Goal: Unclear

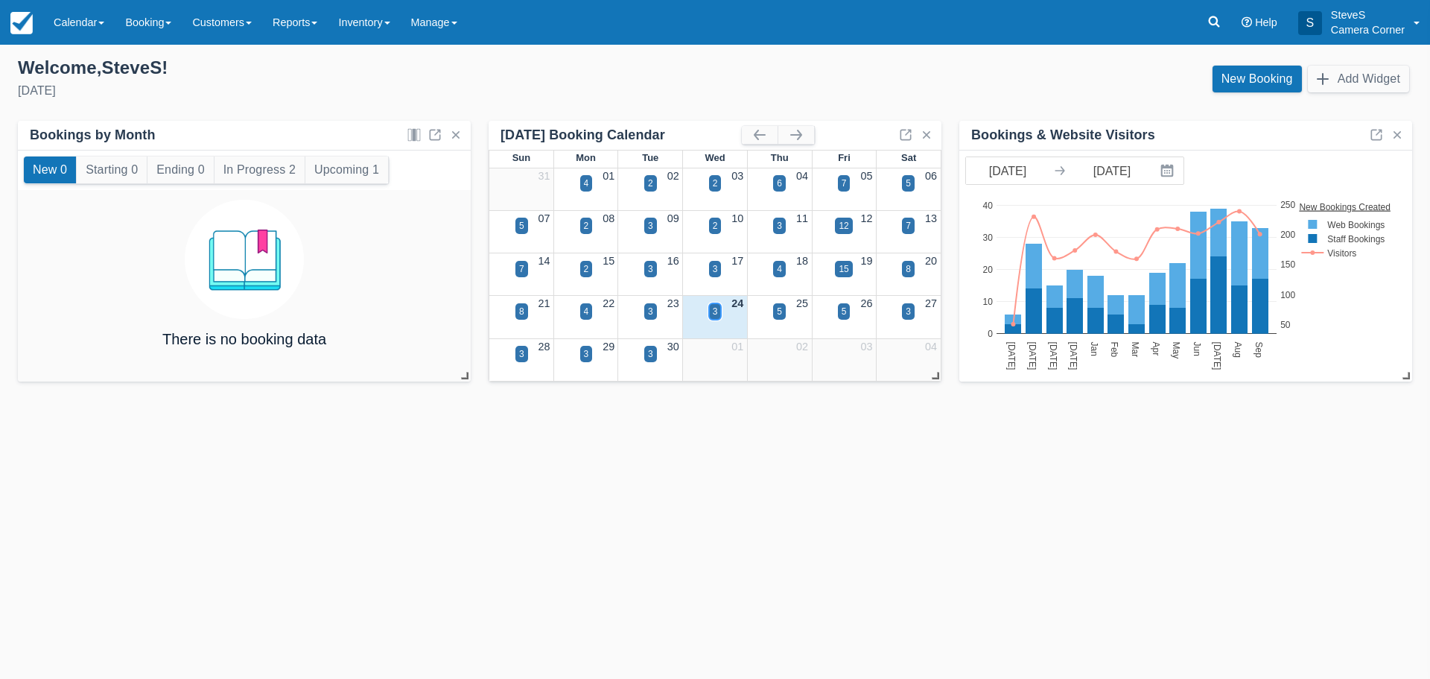
click at [716, 307] on div "3" at bounding box center [715, 311] width 5 height 13
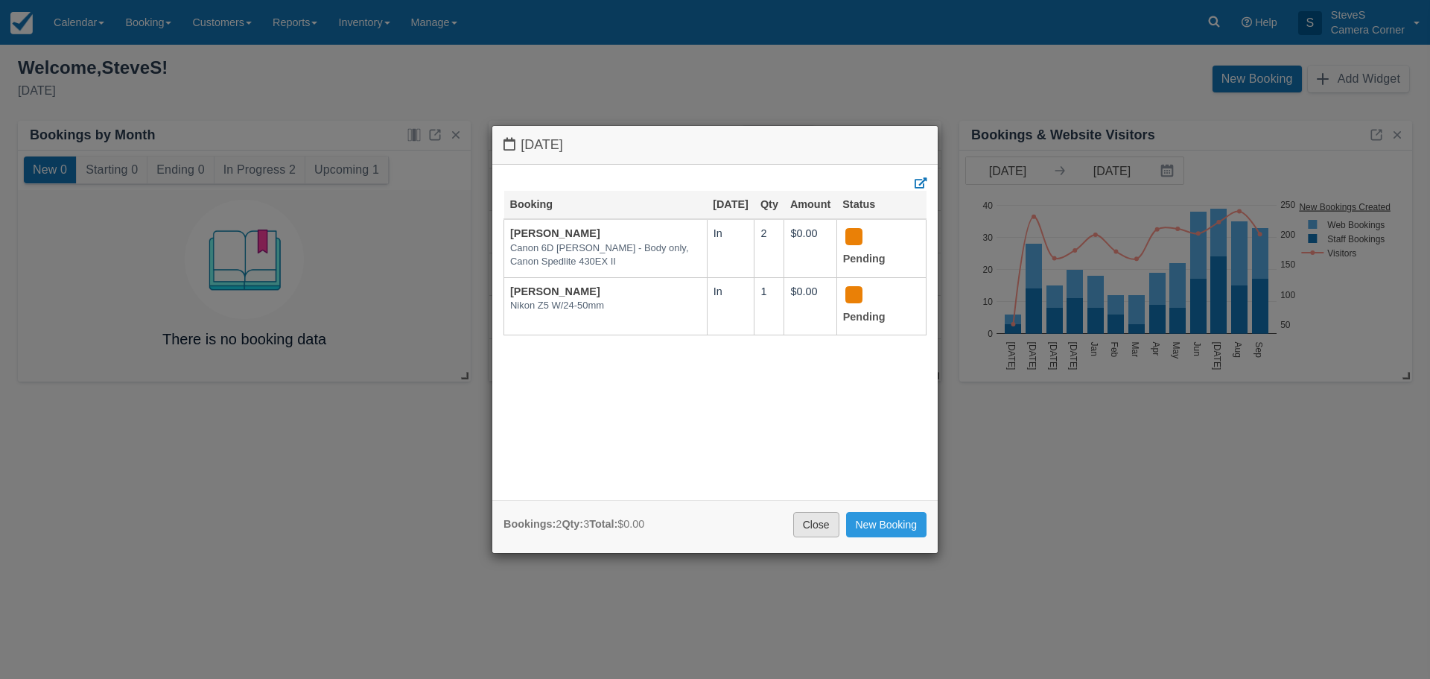
click at [806, 520] on link "Close" at bounding box center [816, 524] width 46 height 25
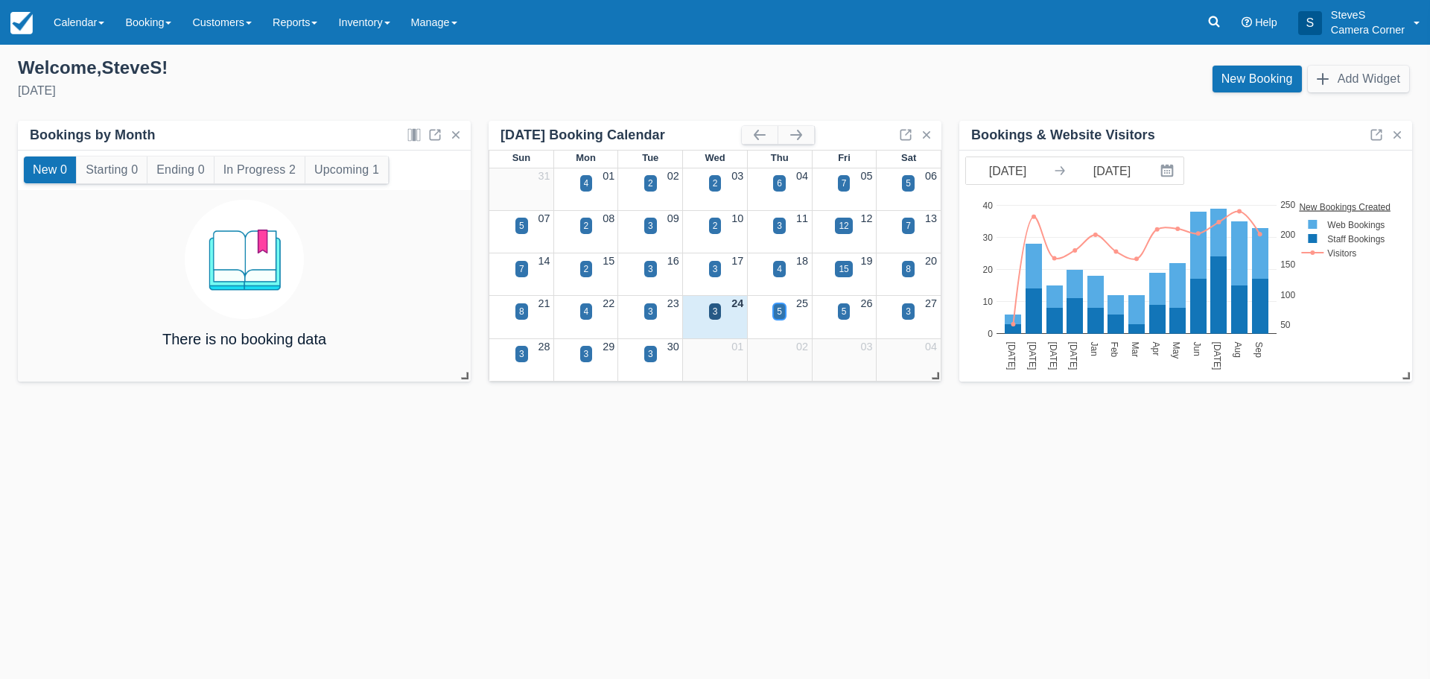
click at [779, 309] on div "5" at bounding box center [779, 311] width 5 height 13
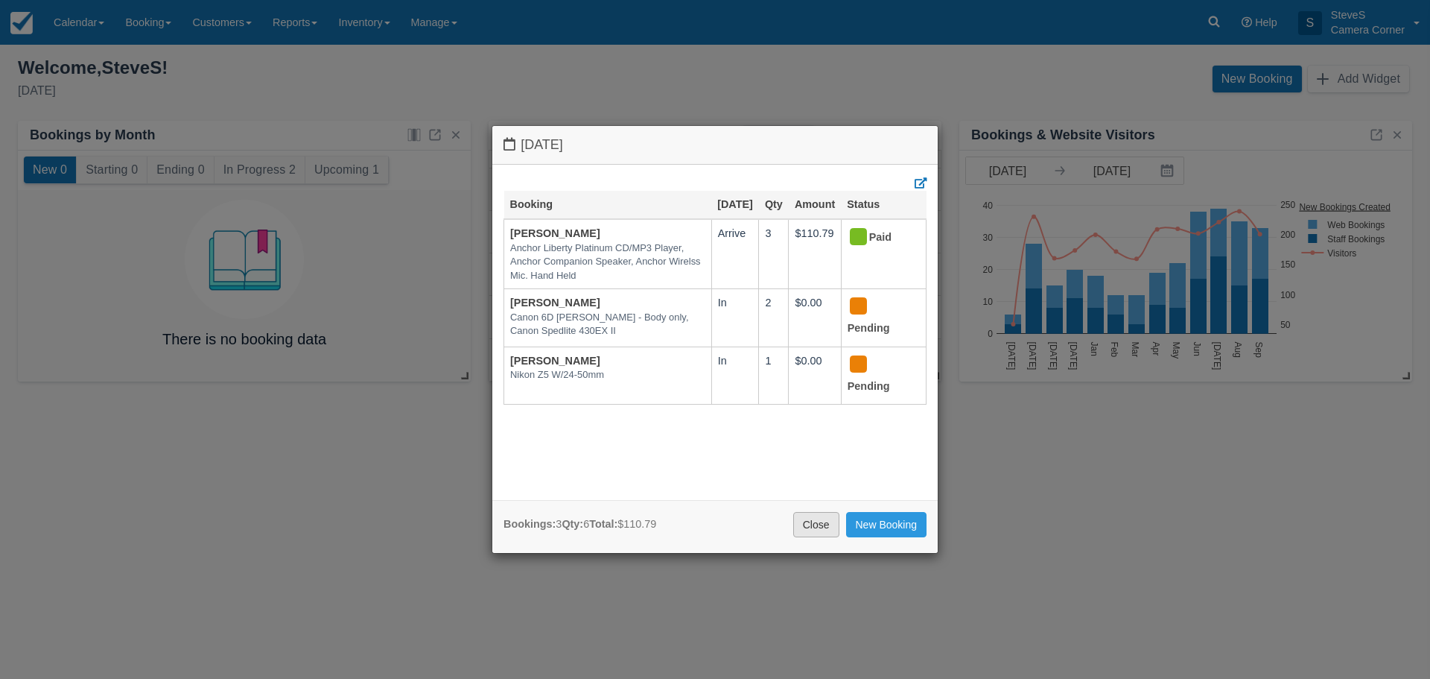
click at [809, 530] on link "Close" at bounding box center [816, 524] width 46 height 25
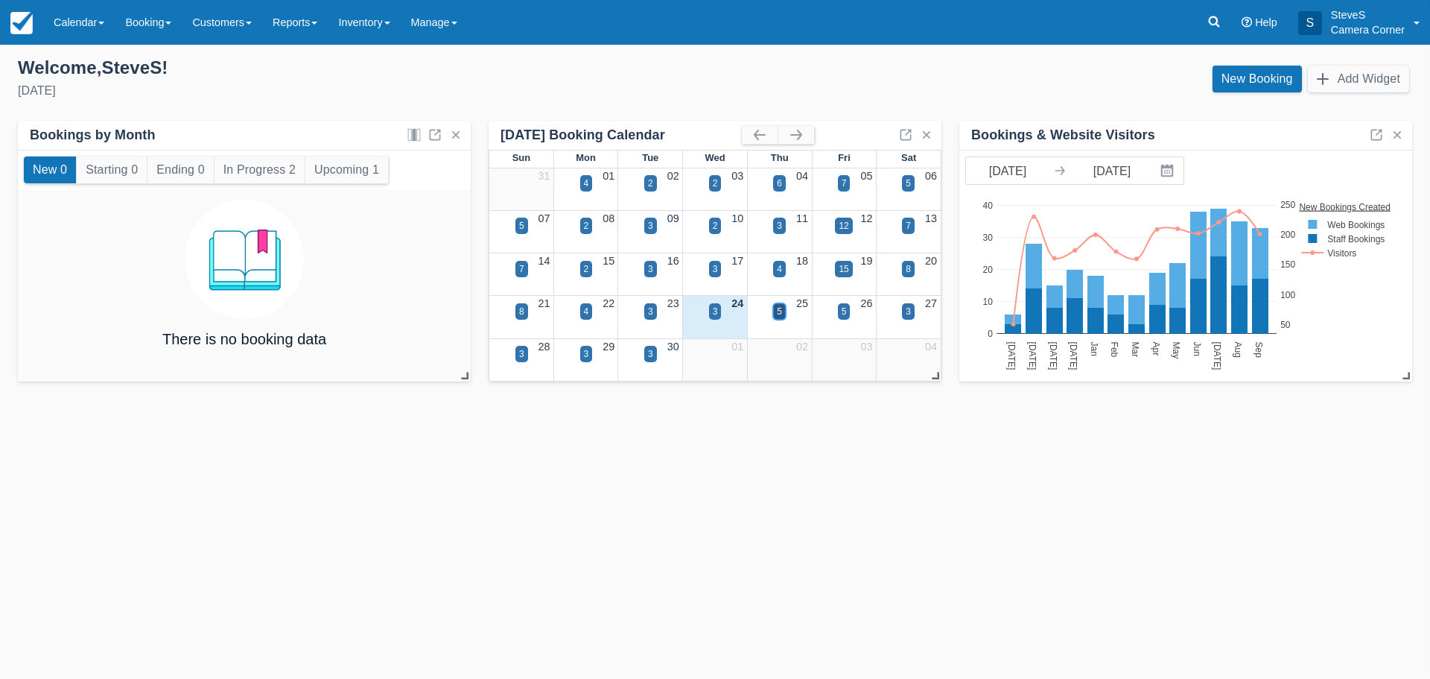
click at [778, 310] on div "5" at bounding box center [779, 311] width 5 height 13
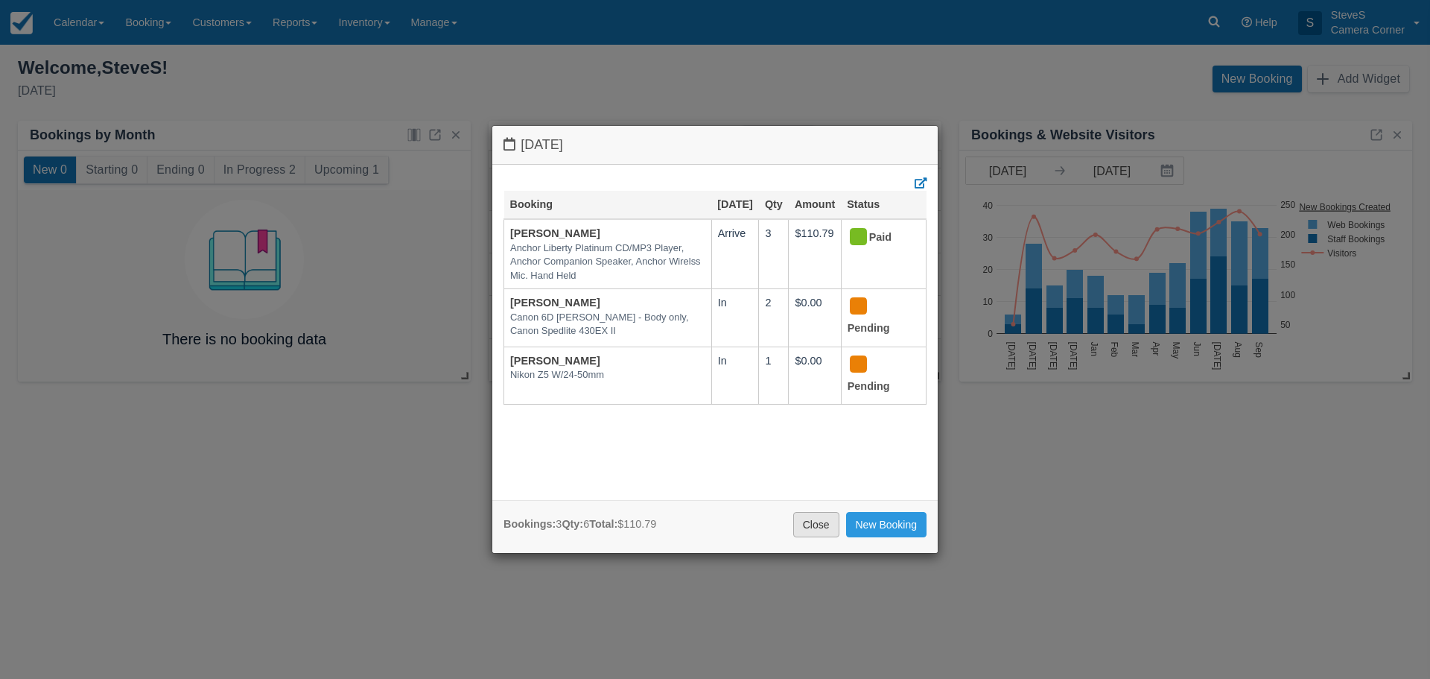
click at [817, 521] on link "Close" at bounding box center [816, 524] width 46 height 25
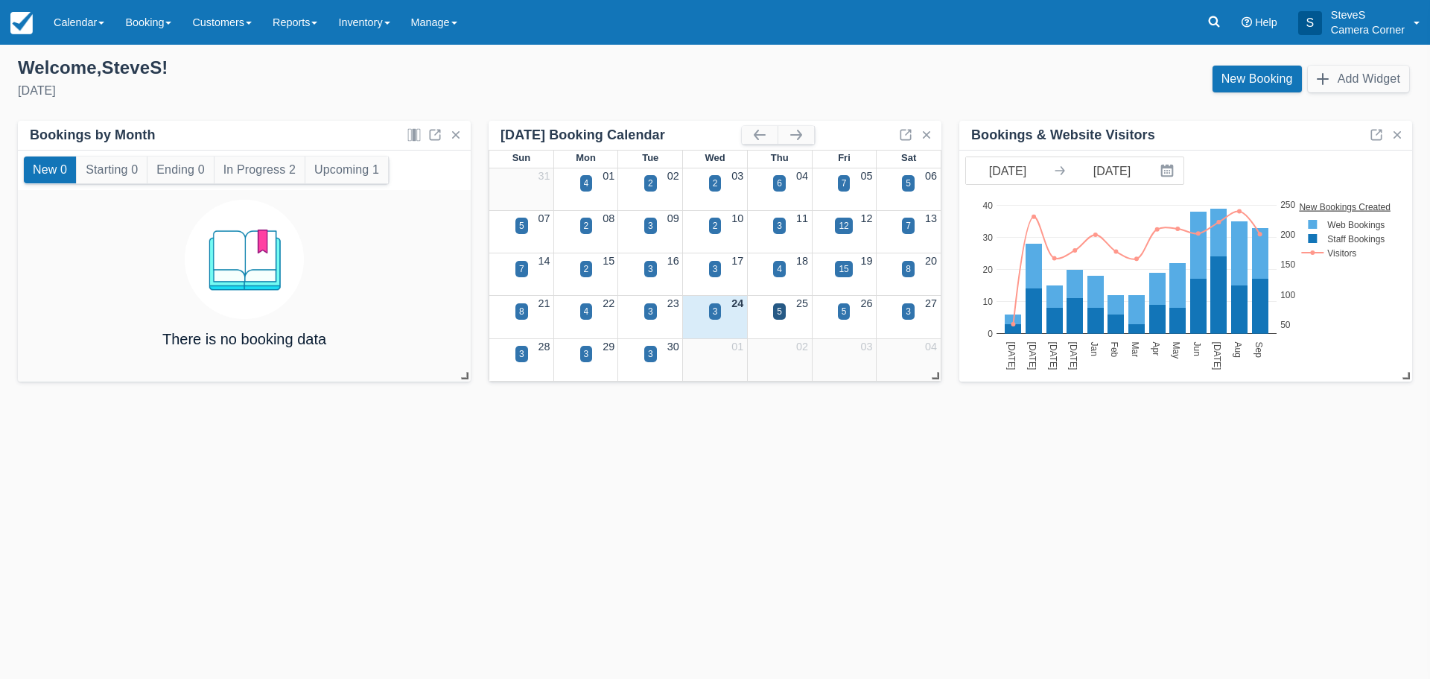
click at [837, 305] on div "26" at bounding box center [844, 304] width 65 height 16
click at [842, 308] on div "5" at bounding box center [844, 311] width 5 height 13
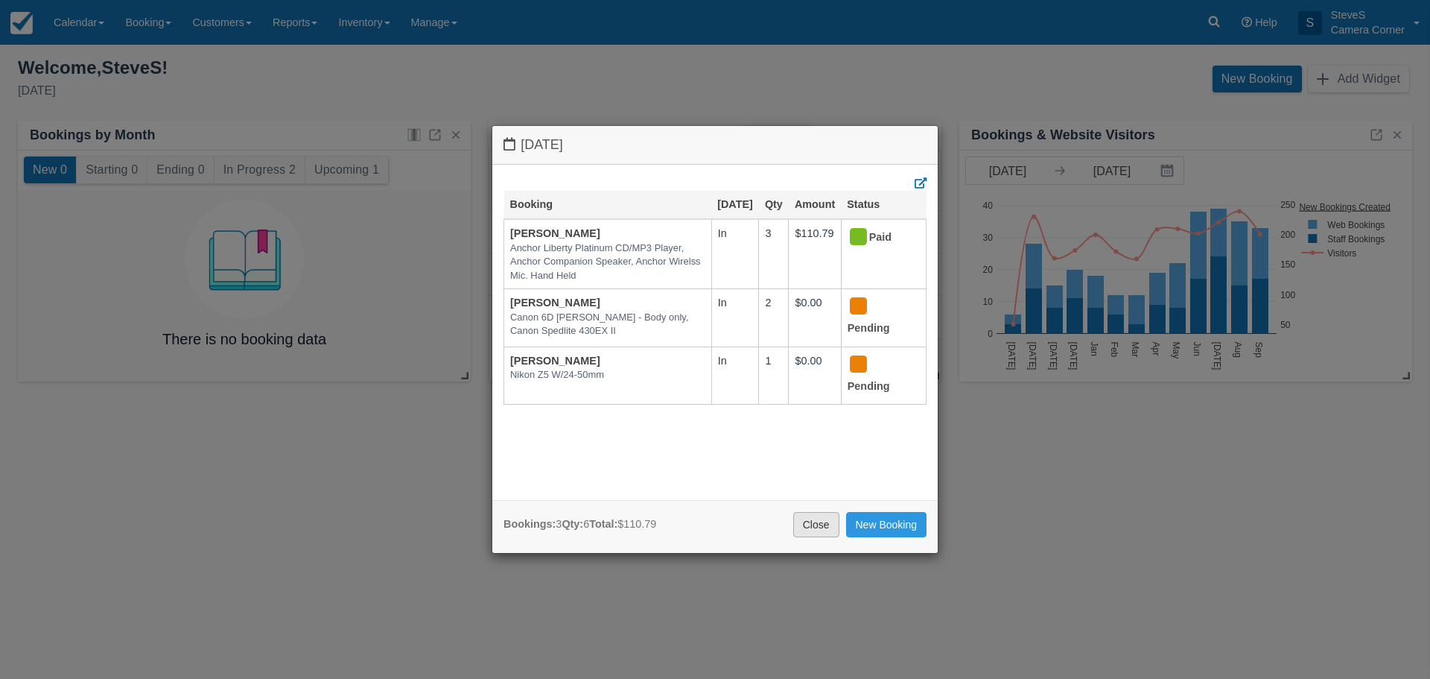
click at [812, 521] on link "Close" at bounding box center [816, 524] width 46 height 25
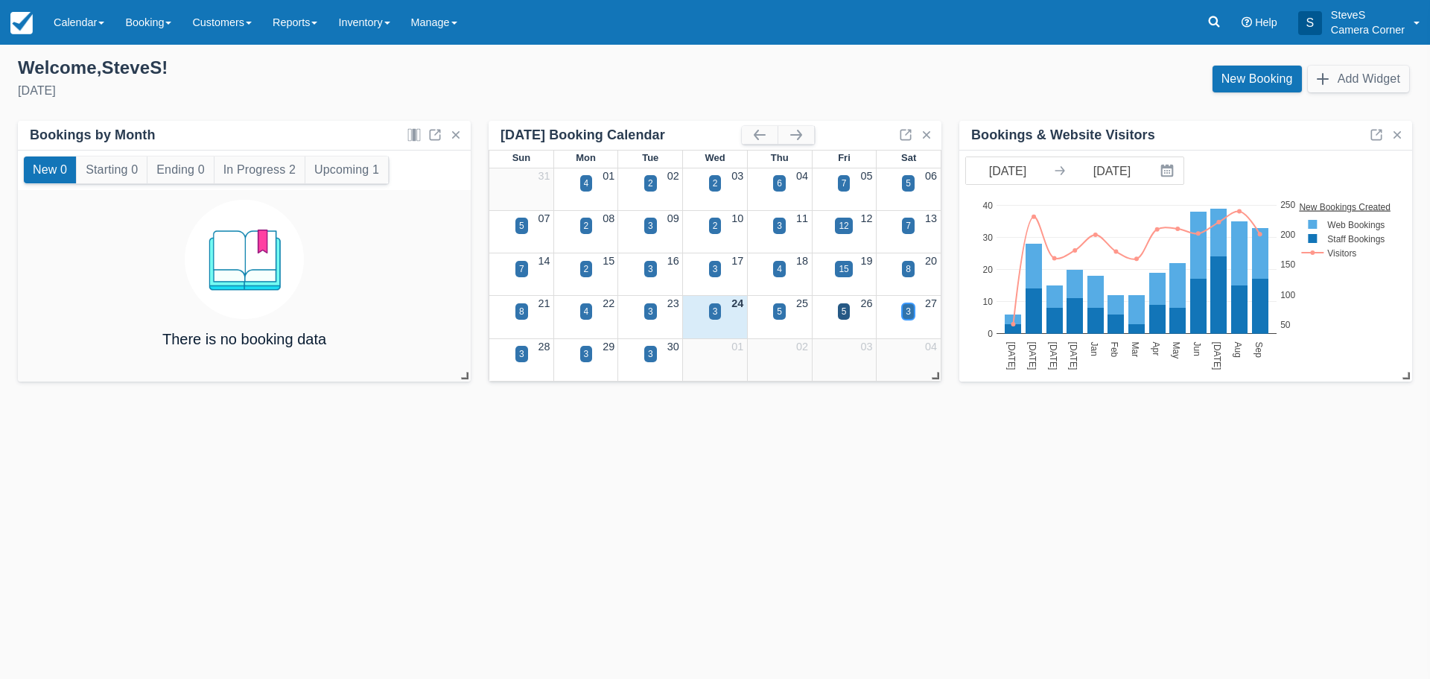
click at [907, 308] on div "3" at bounding box center [908, 311] width 5 height 13
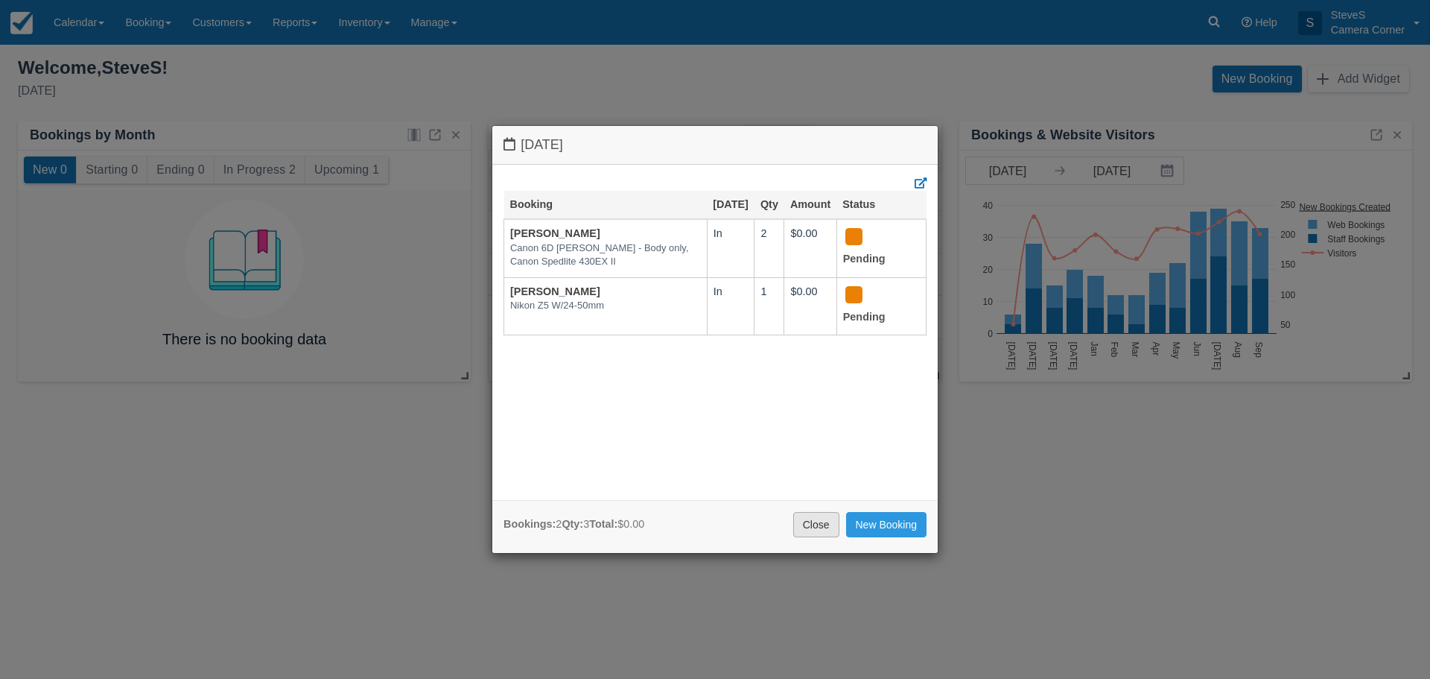
click at [806, 514] on link "Close" at bounding box center [816, 524] width 46 height 25
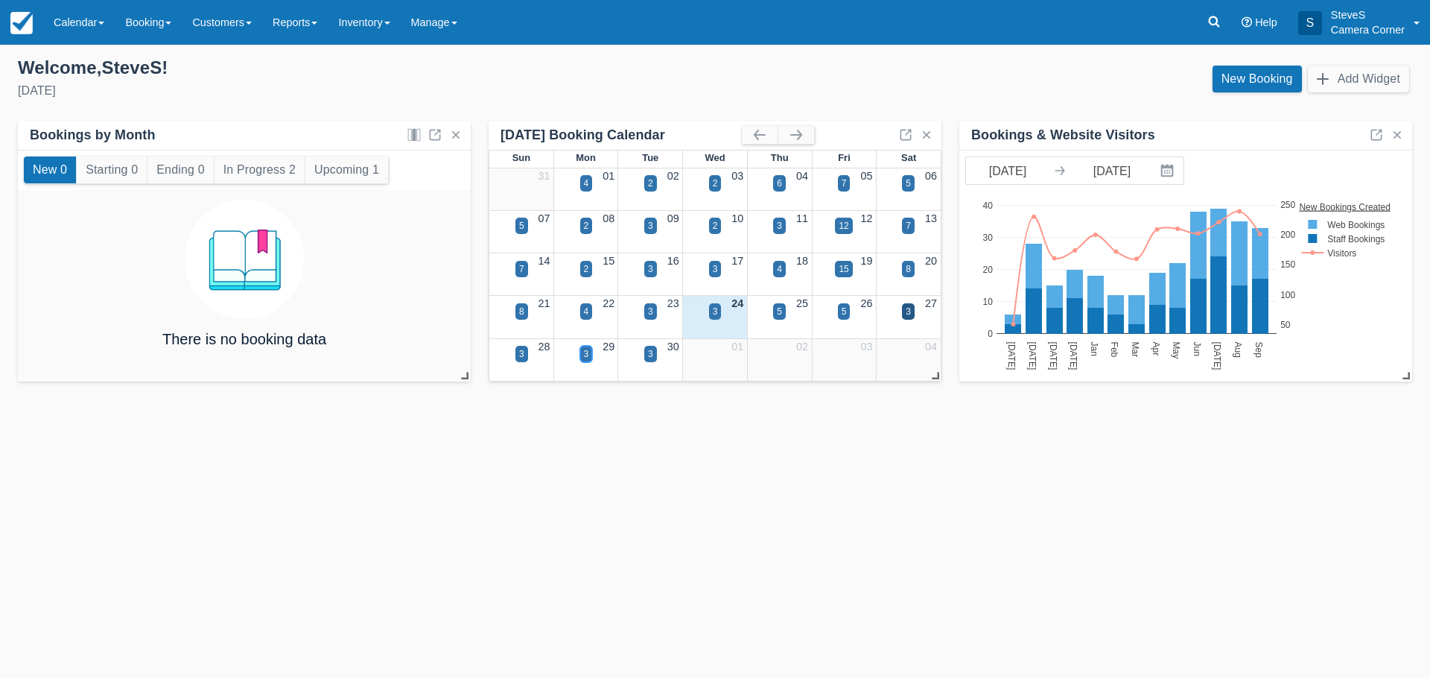
click at [583, 352] on div "3" at bounding box center [586, 354] width 13 height 16
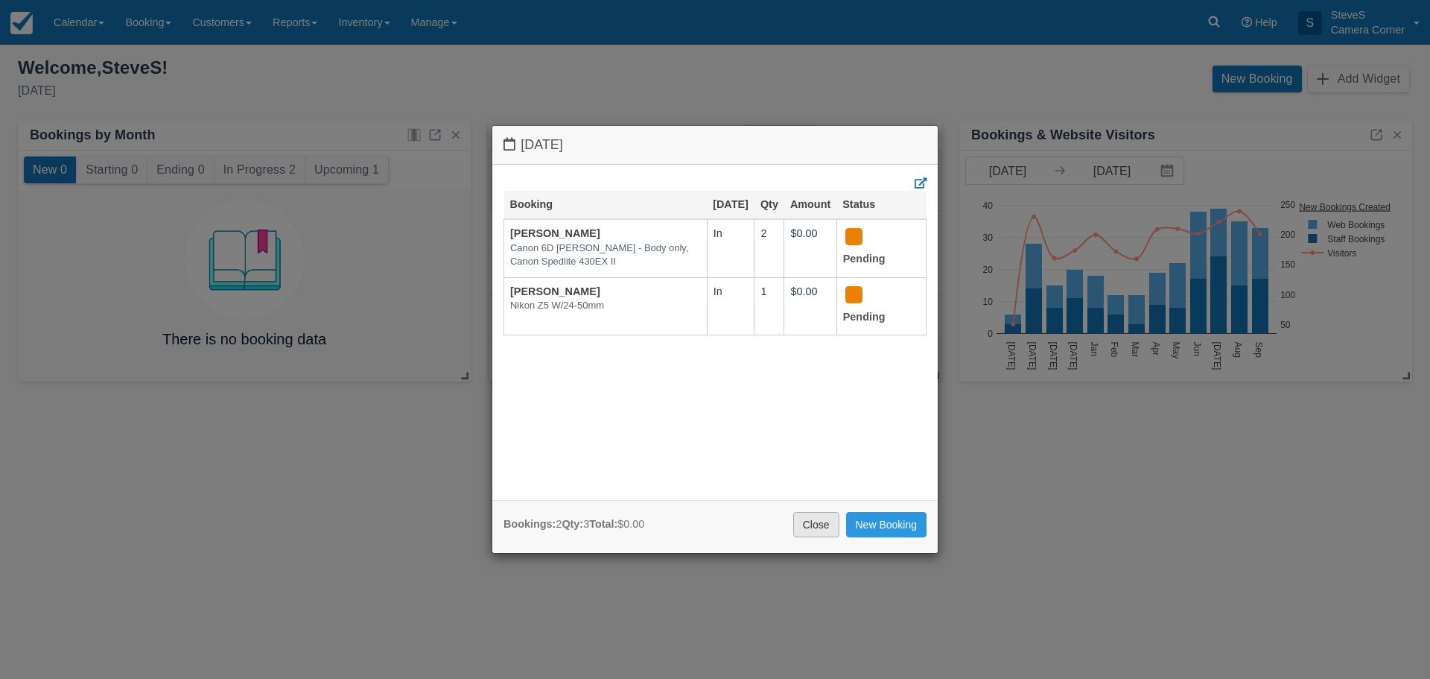
click at [817, 520] on link "Close" at bounding box center [816, 524] width 46 height 25
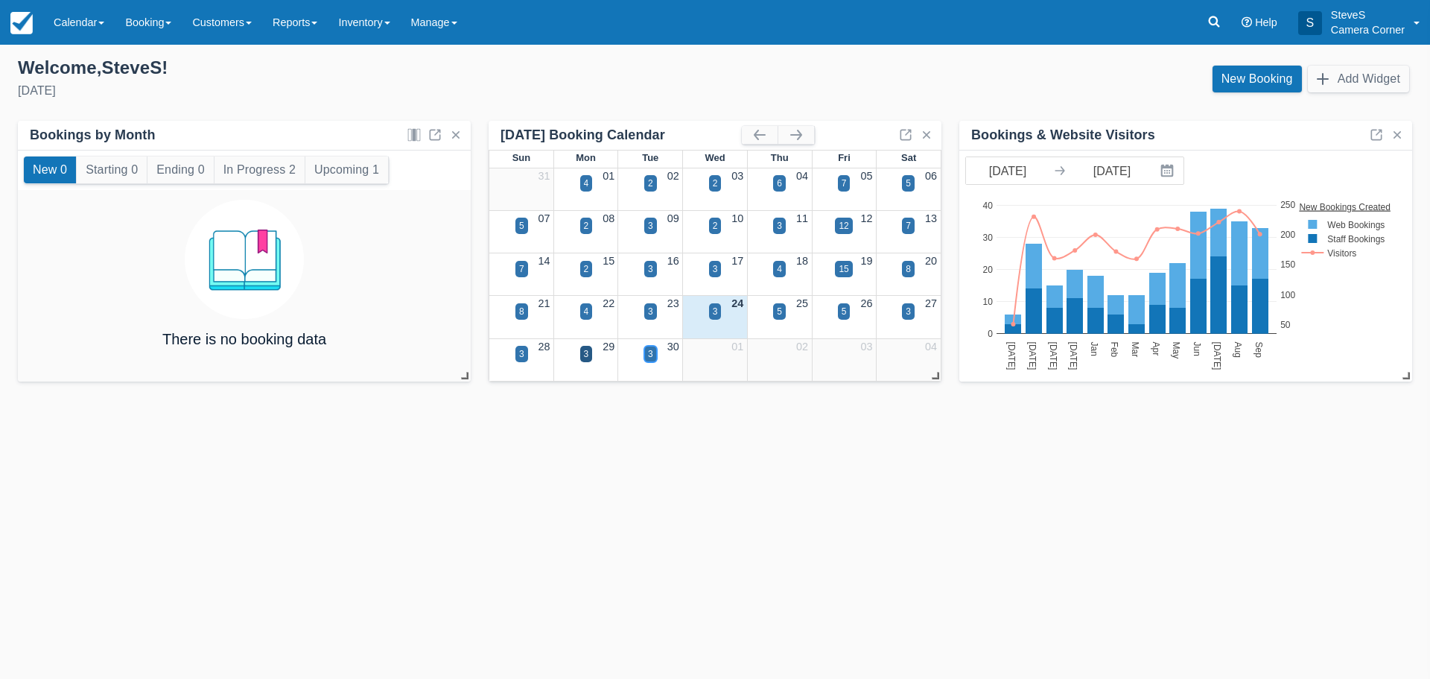
click at [653, 352] on div "3" at bounding box center [650, 354] width 13 height 16
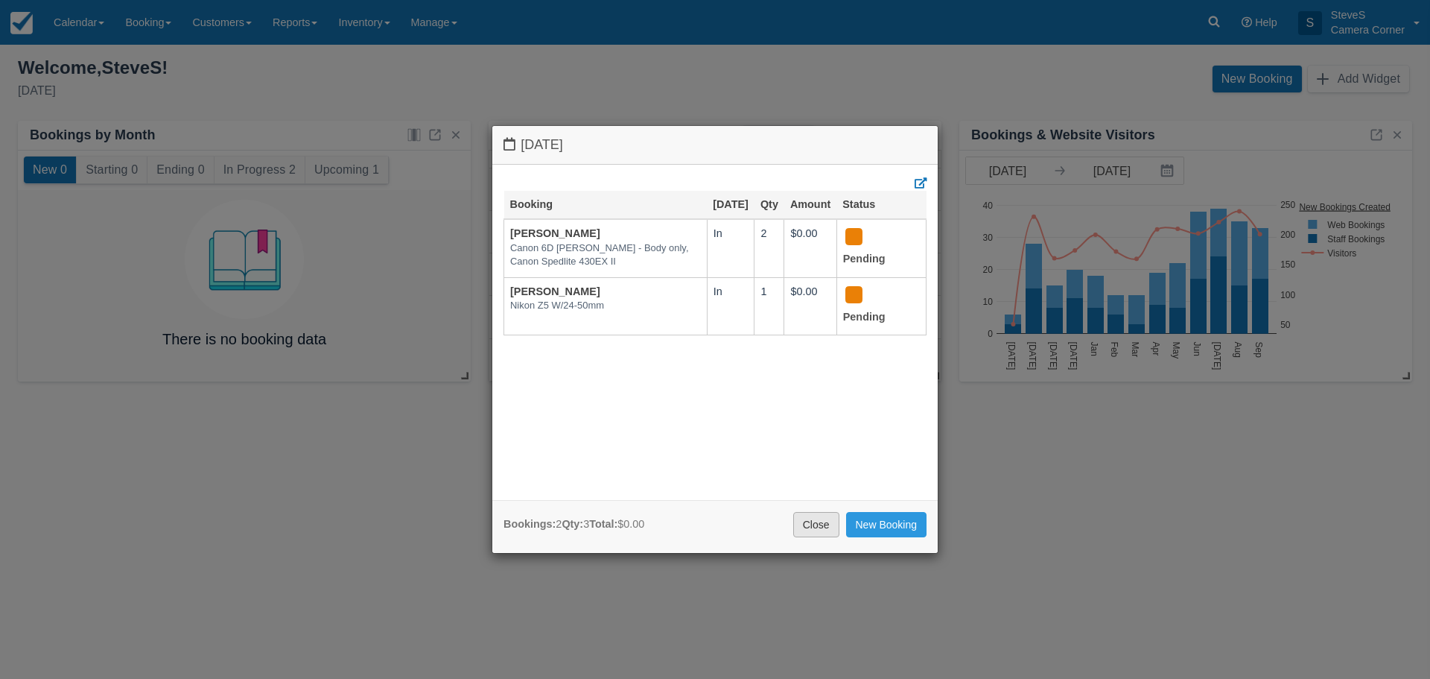
click at [808, 522] on link "Close" at bounding box center [816, 524] width 46 height 25
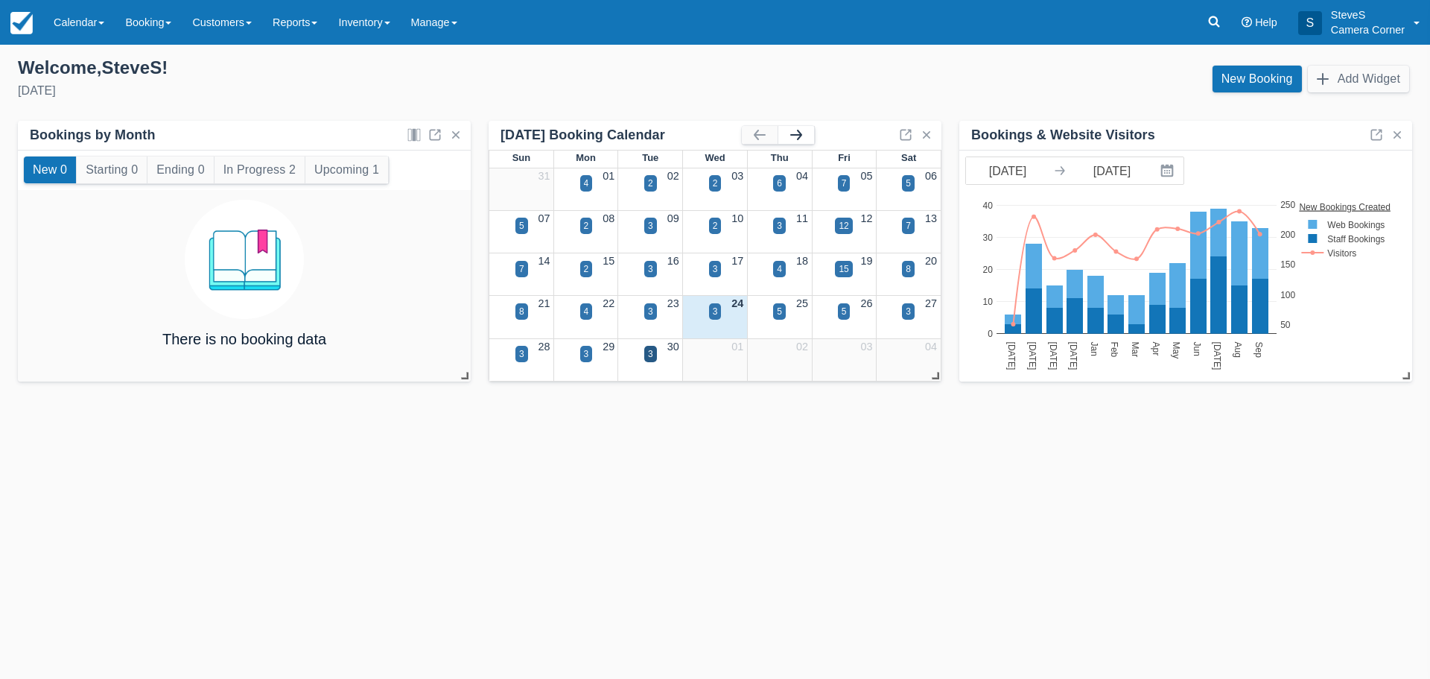
click at [809, 139] on button "button" at bounding box center [797, 135] width 36 height 18
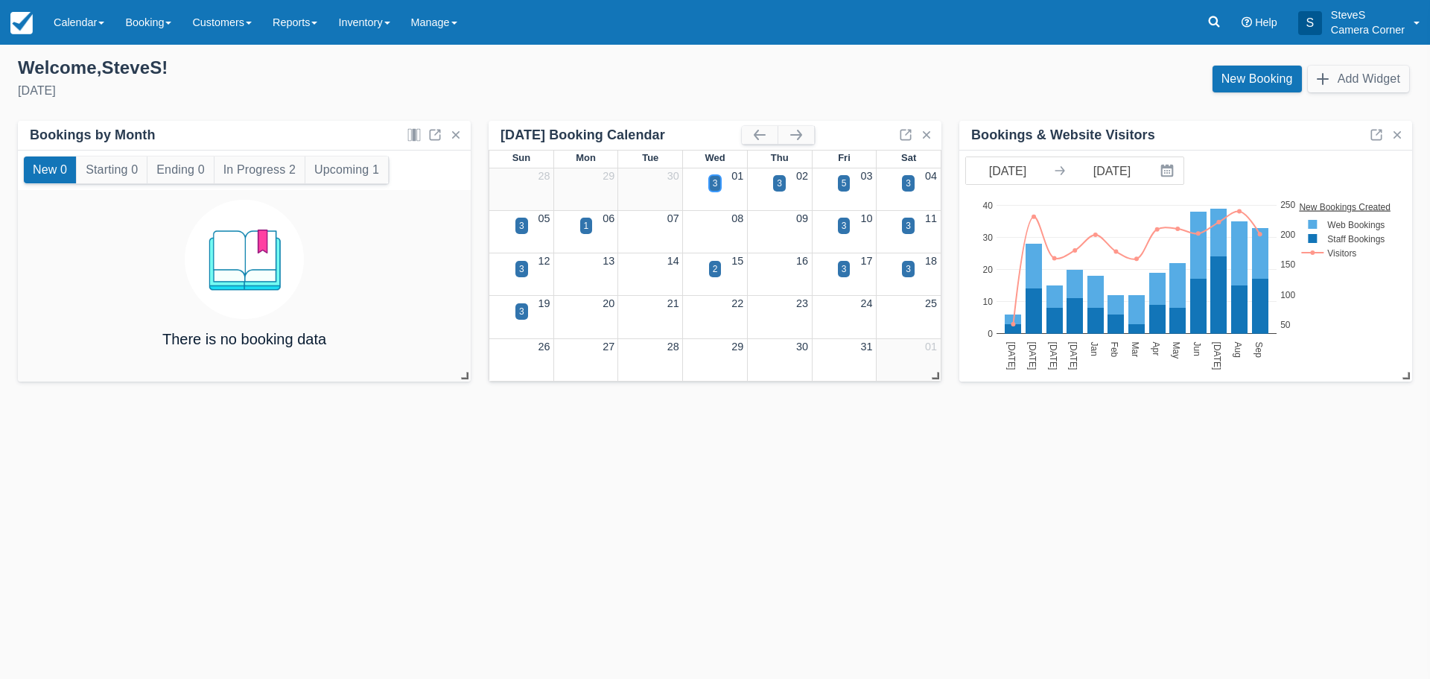
click at [717, 184] on div "3" at bounding box center [715, 183] width 5 height 13
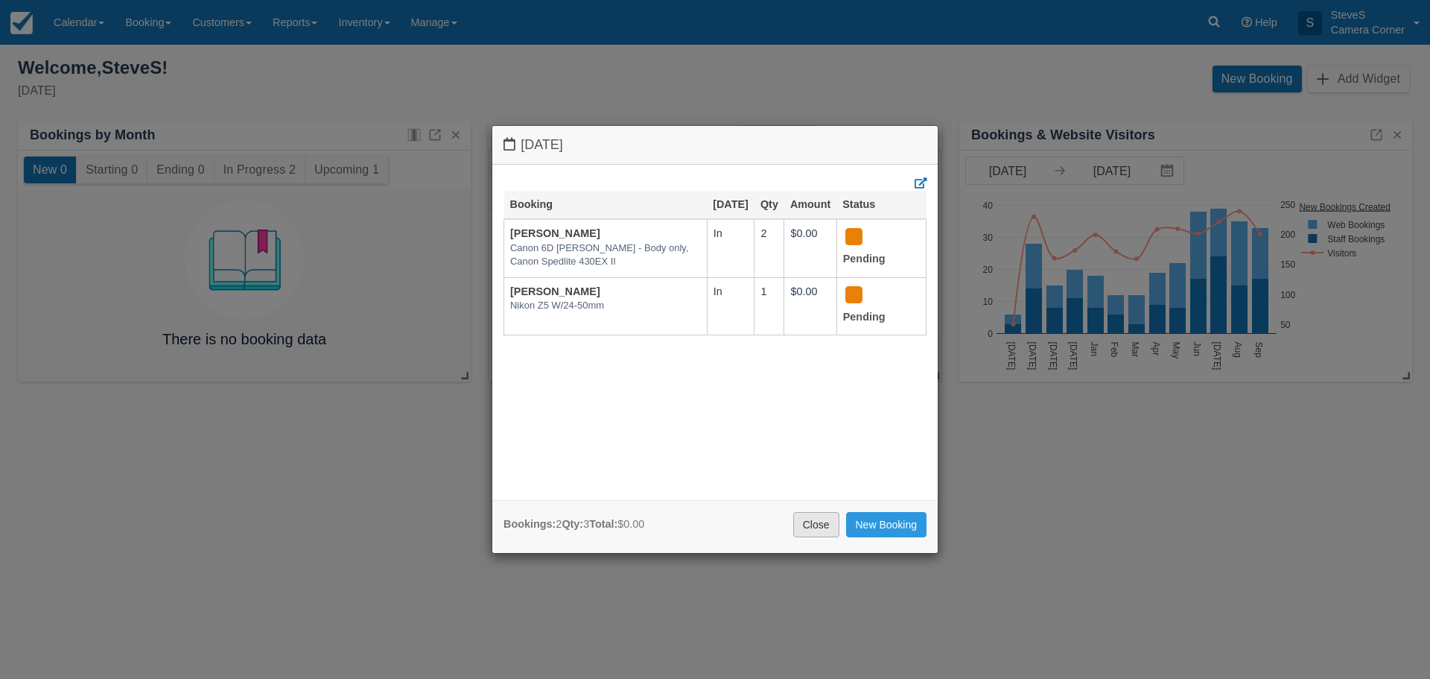
click at [820, 530] on link "Close" at bounding box center [816, 524] width 46 height 25
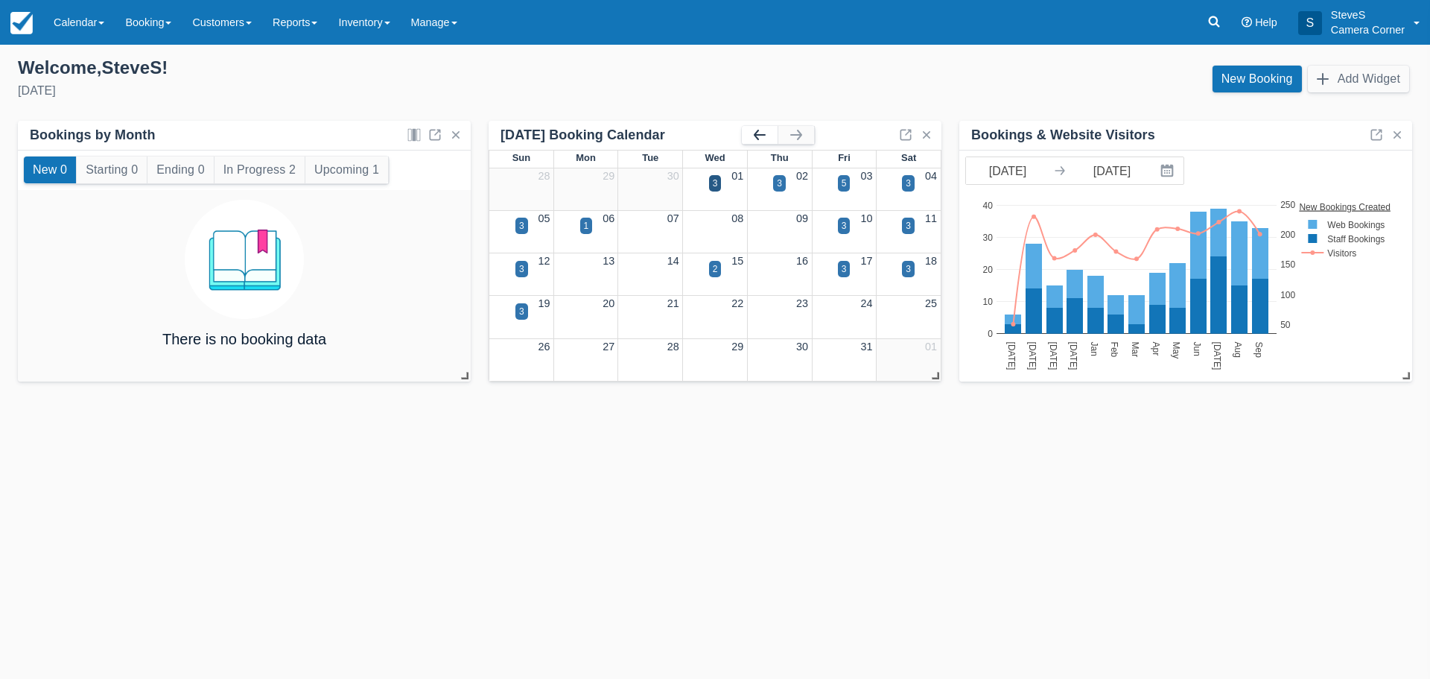
click at [758, 129] on button "button" at bounding box center [760, 135] width 36 height 18
